Goal: Information Seeking & Learning: Learn about a topic

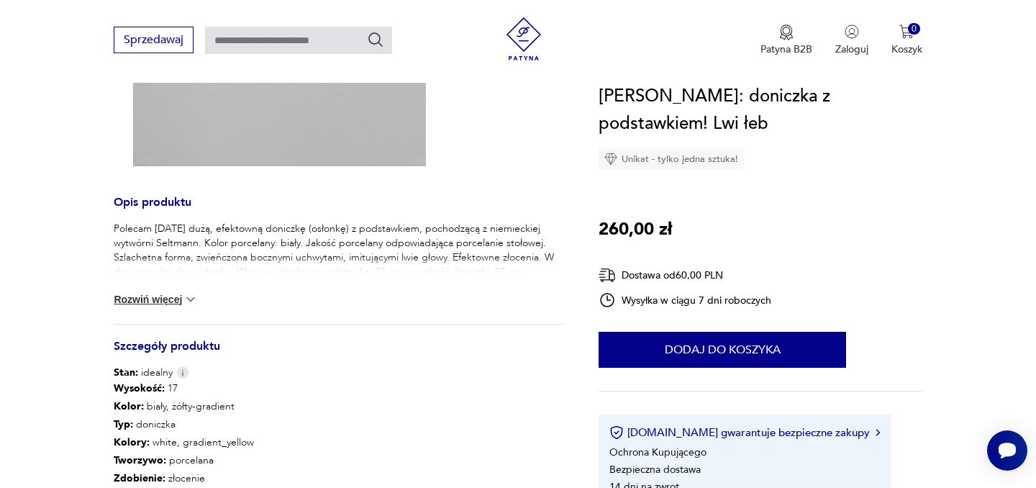
scroll to position [83, 0]
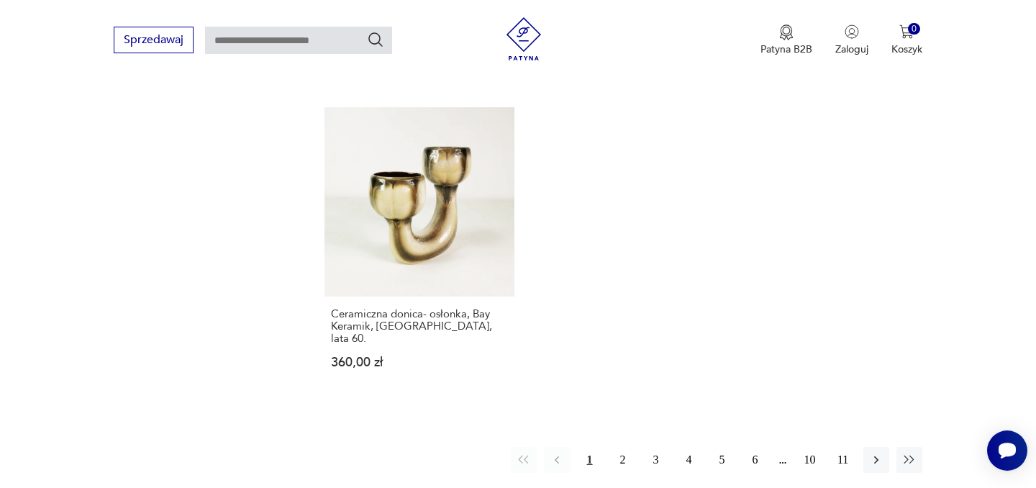
scroll to position [2113, 0]
click at [618, 446] on button "2" at bounding box center [623, 459] width 26 height 26
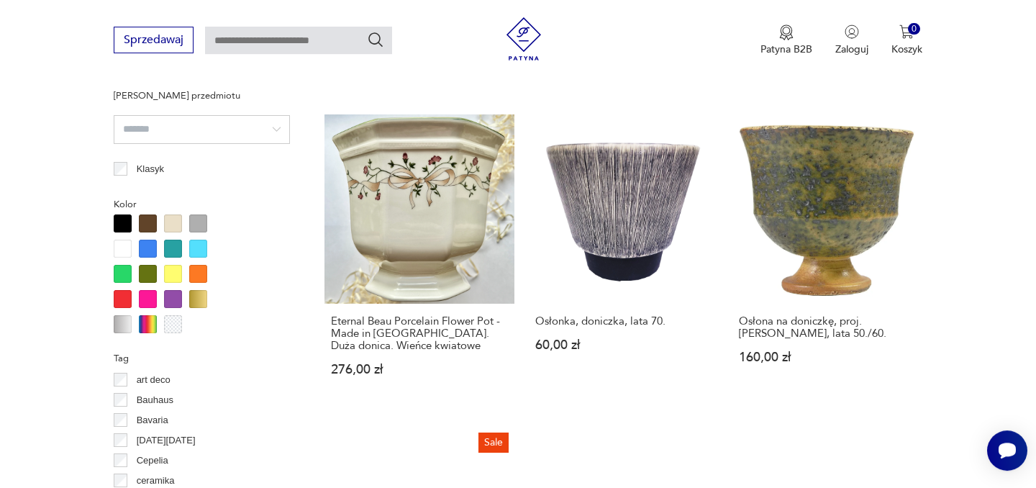
scroll to position [1185, 0]
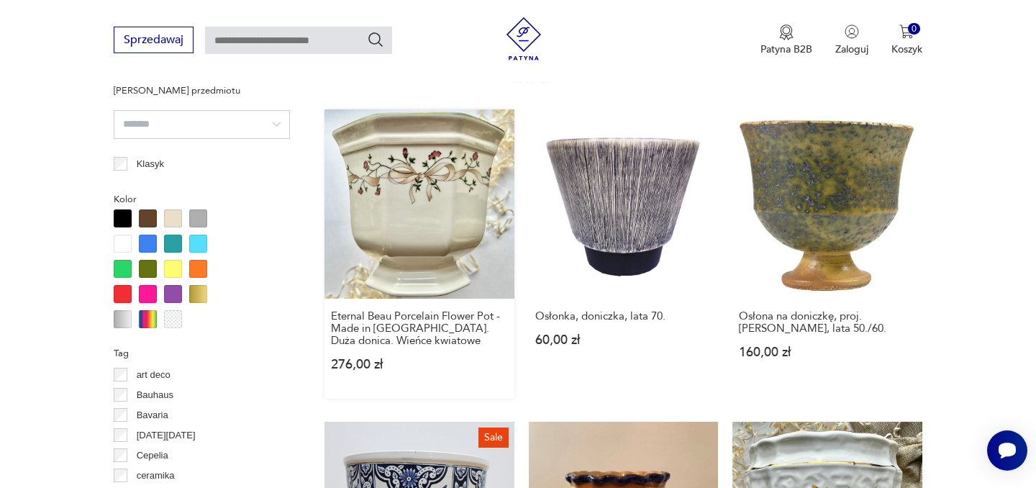
click at [468, 249] on link "Eternal Beau Porcelain Flower Pot - Made in England. Duża donica. Wieńce kwiato…" at bounding box center [419, 253] width 189 height 289
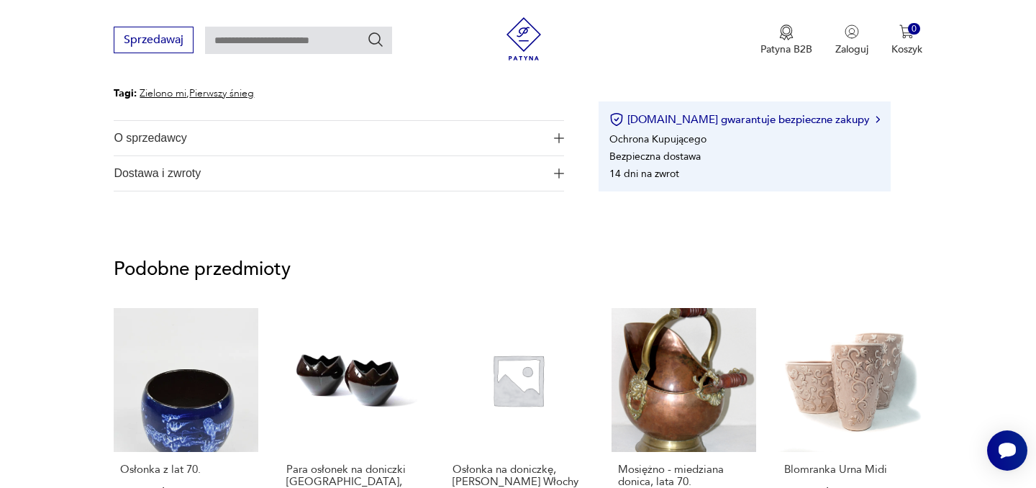
scroll to position [461, 0]
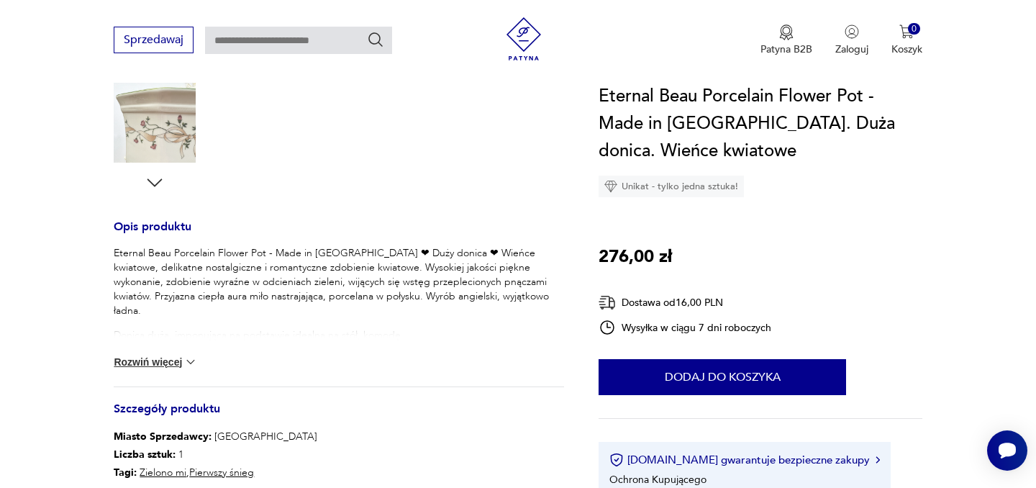
click at [154, 365] on button "Rozwiń więcej" at bounding box center [155, 362] width 83 height 14
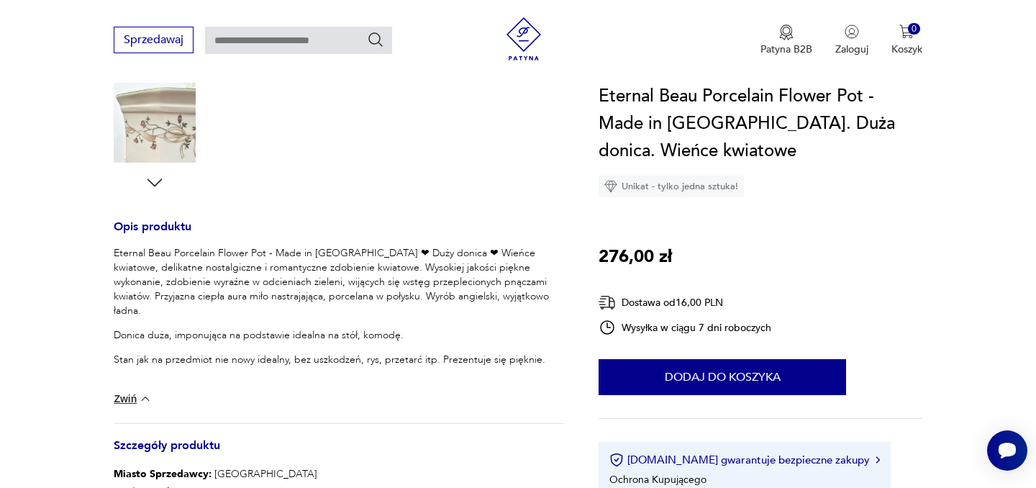
scroll to position [83, 0]
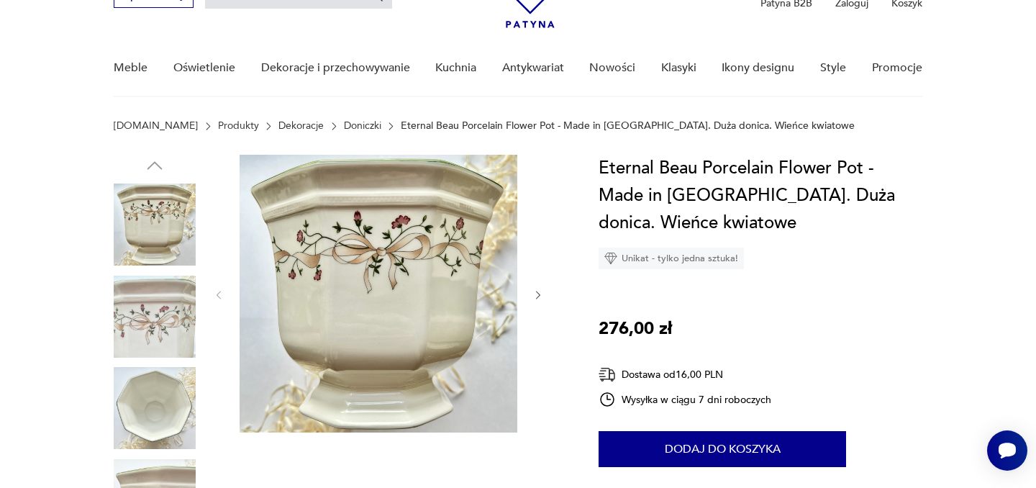
click at [167, 304] on img at bounding box center [155, 317] width 82 height 82
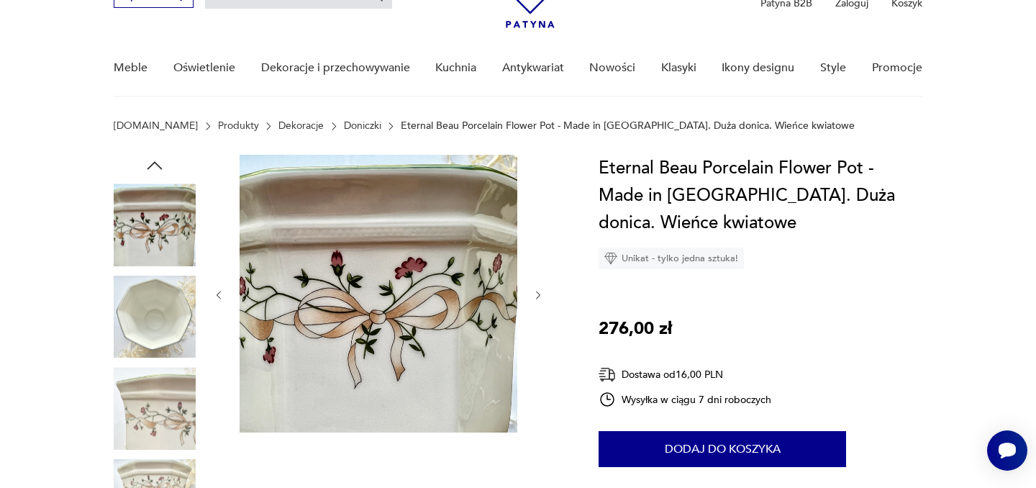
click at [176, 415] on img at bounding box center [155, 408] width 82 height 82
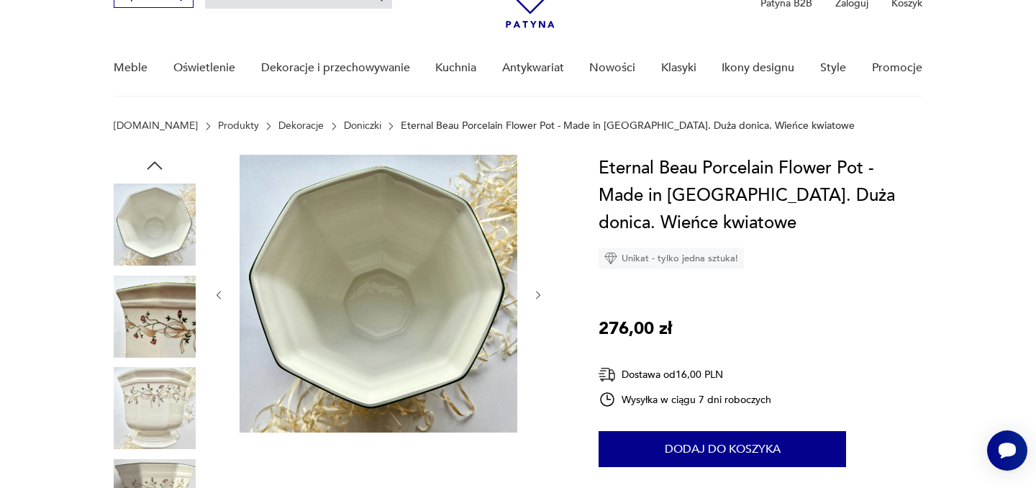
click at [172, 413] on img at bounding box center [155, 408] width 82 height 82
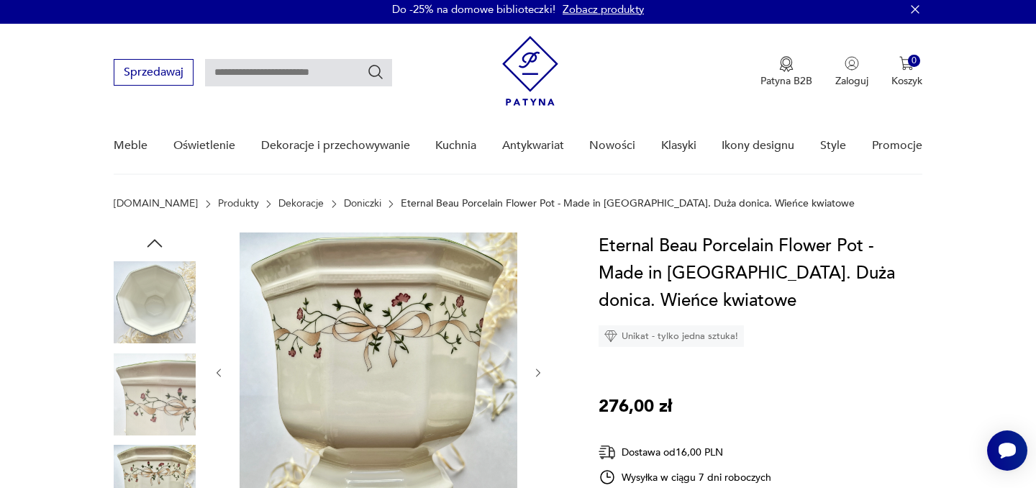
scroll to position [0, 0]
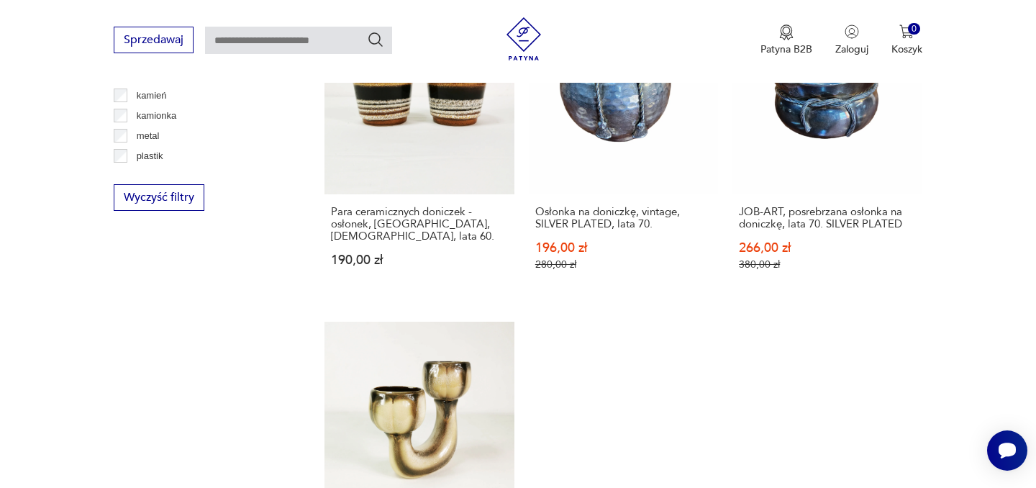
scroll to position [2276, 0]
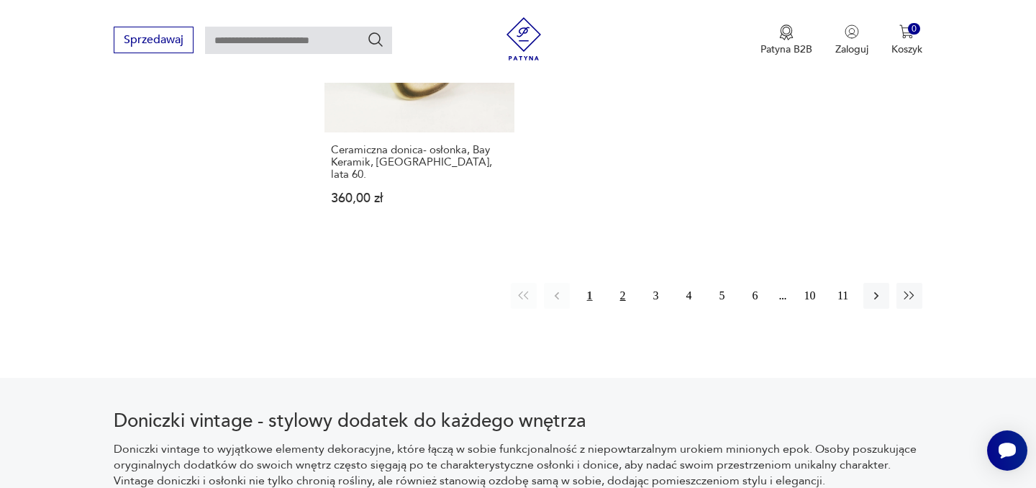
click at [618, 283] on button "2" at bounding box center [623, 296] width 26 height 26
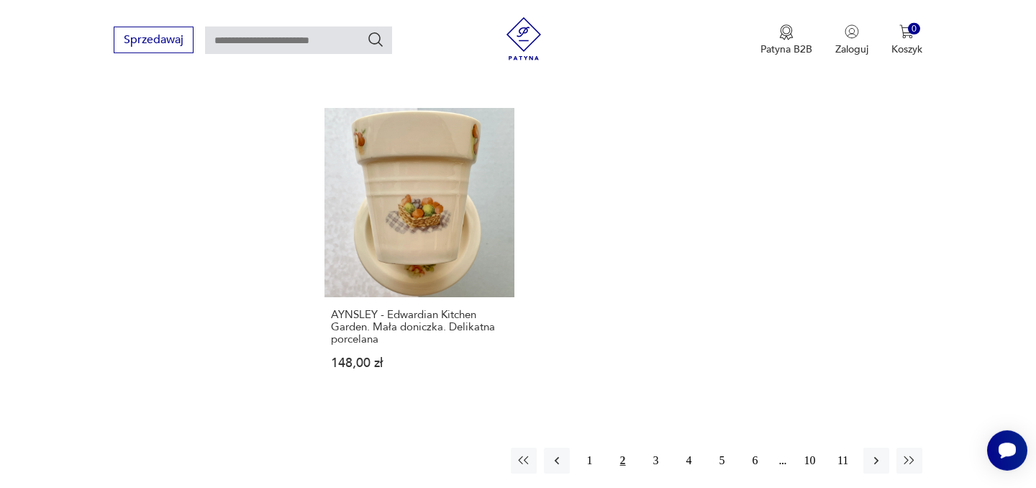
scroll to position [2157, 0]
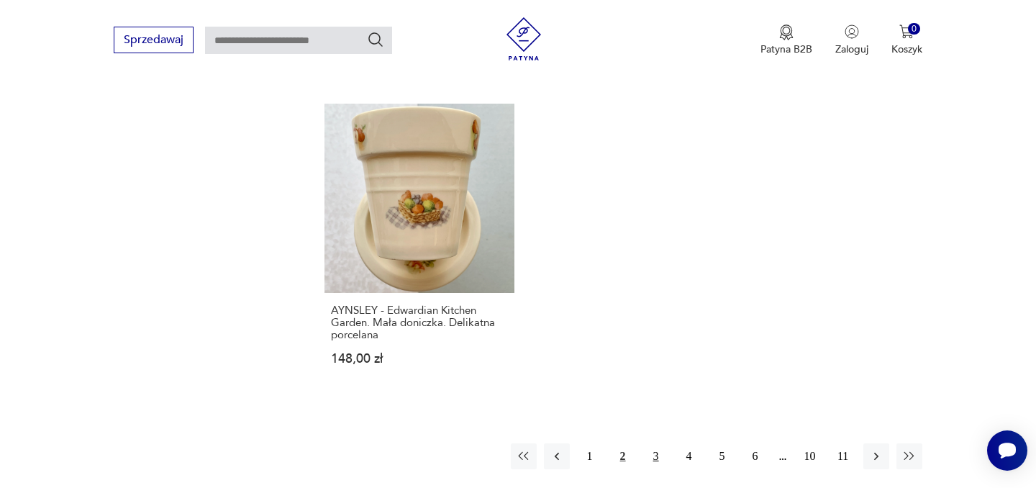
click at [657, 443] on button "3" at bounding box center [656, 456] width 26 height 26
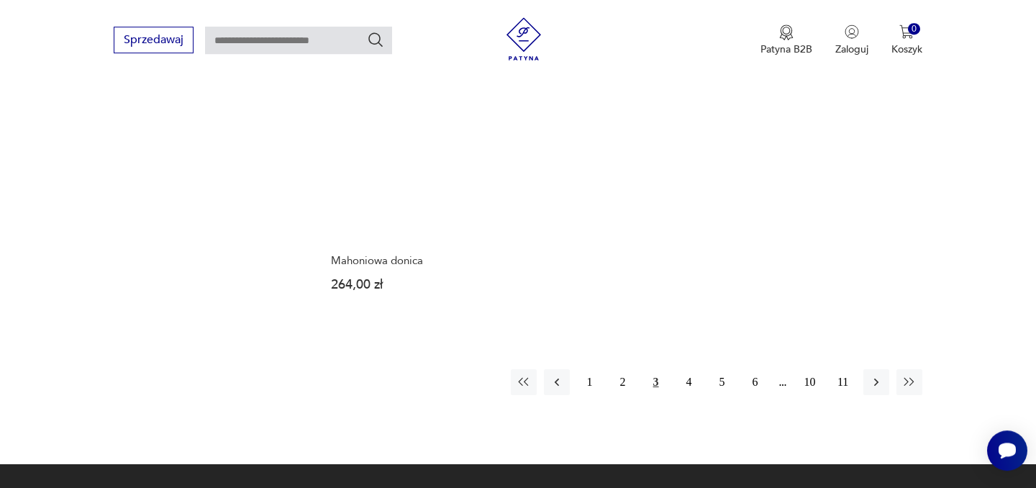
scroll to position [2222, 0]
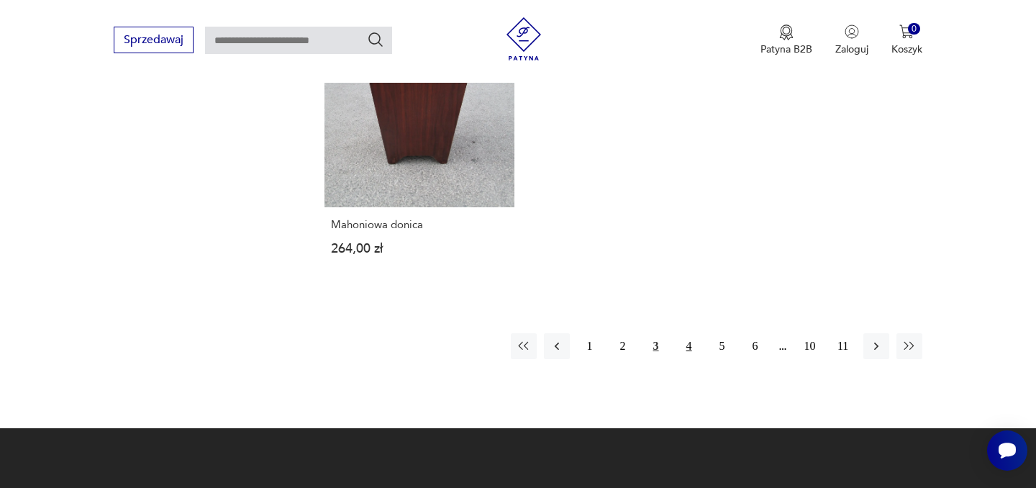
click at [692, 333] on button "4" at bounding box center [690, 346] width 26 height 26
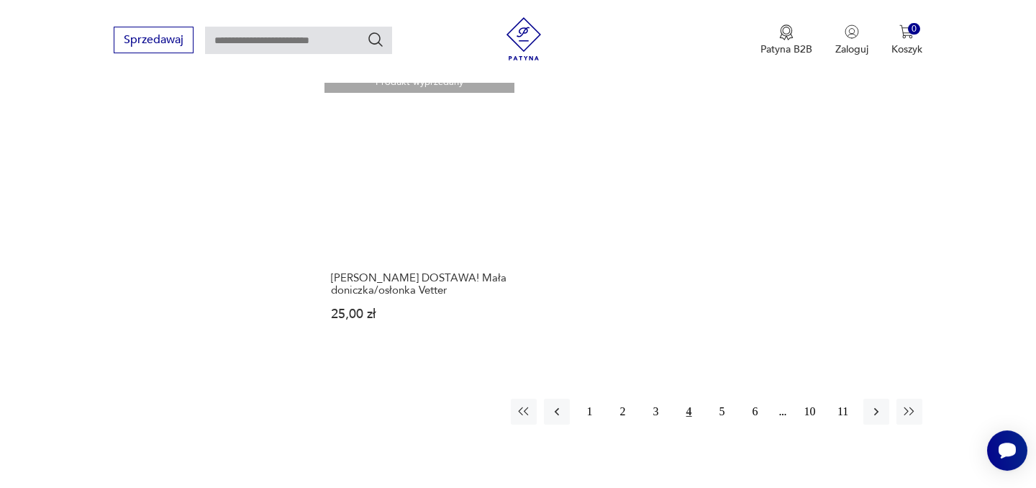
scroll to position [2144, 0]
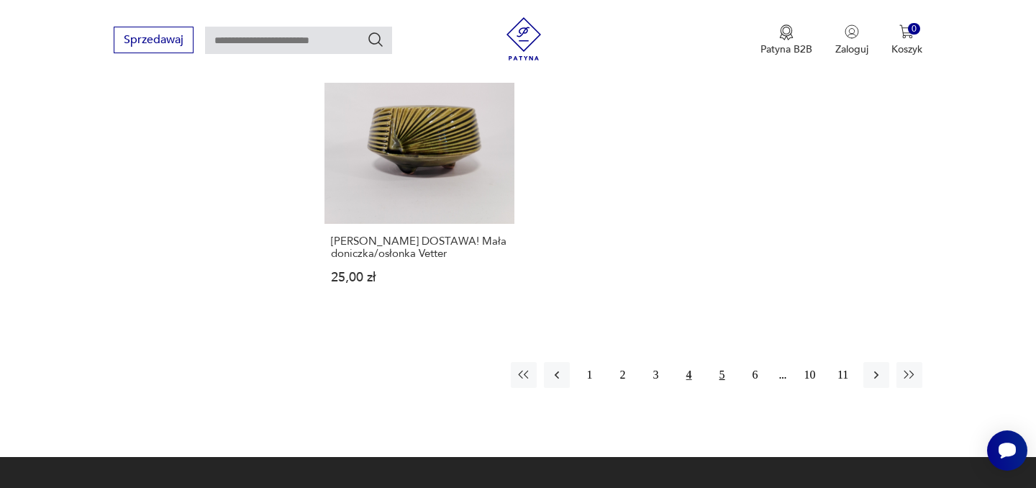
click at [722, 362] on button "5" at bounding box center [723, 375] width 26 height 26
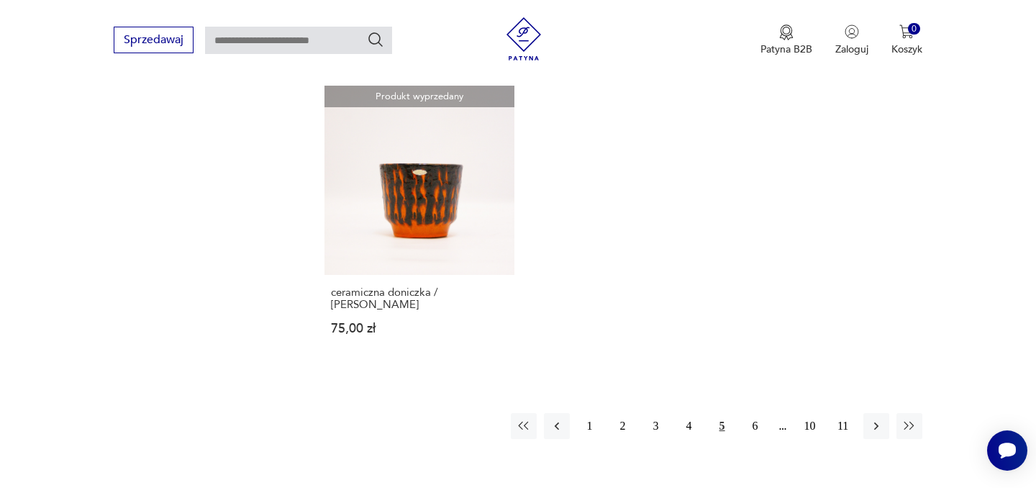
scroll to position [2066, 0]
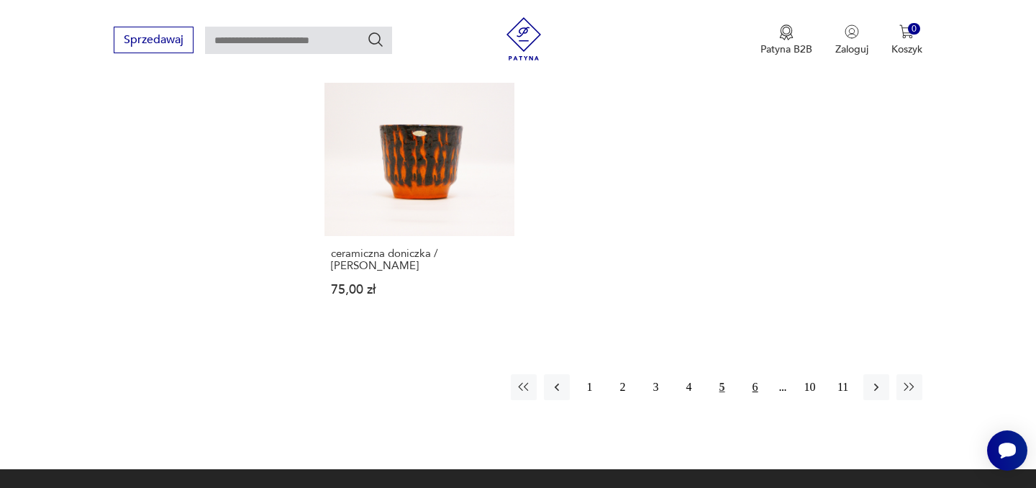
click at [756, 374] on button "6" at bounding box center [756, 387] width 26 height 26
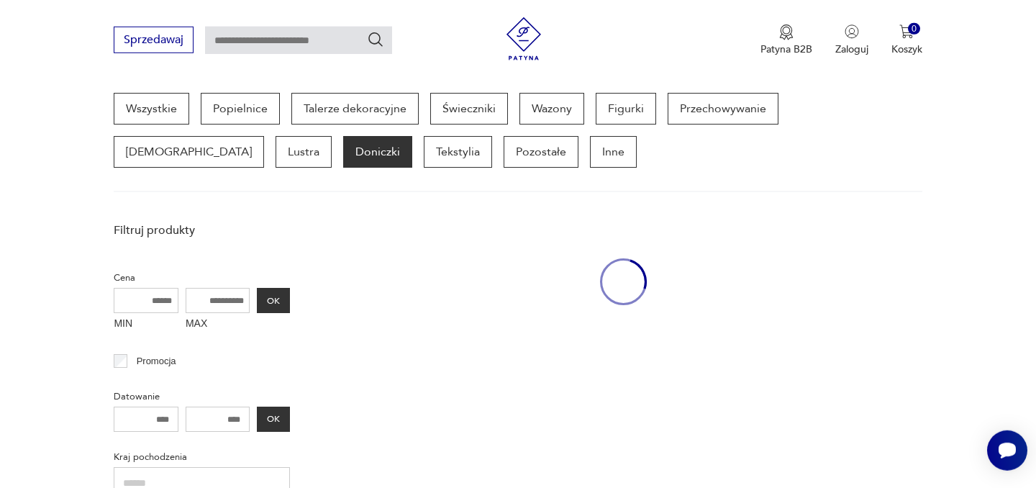
scroll to position [382, 0]
